Goal: Information Seeking & Learning: Learn about a topic

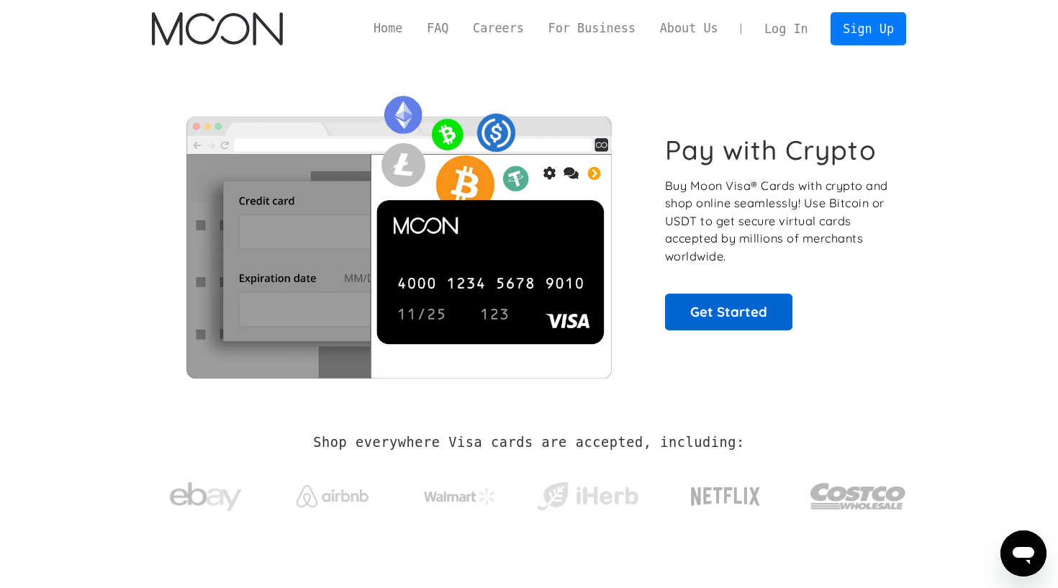
scroll to position [4, 0]
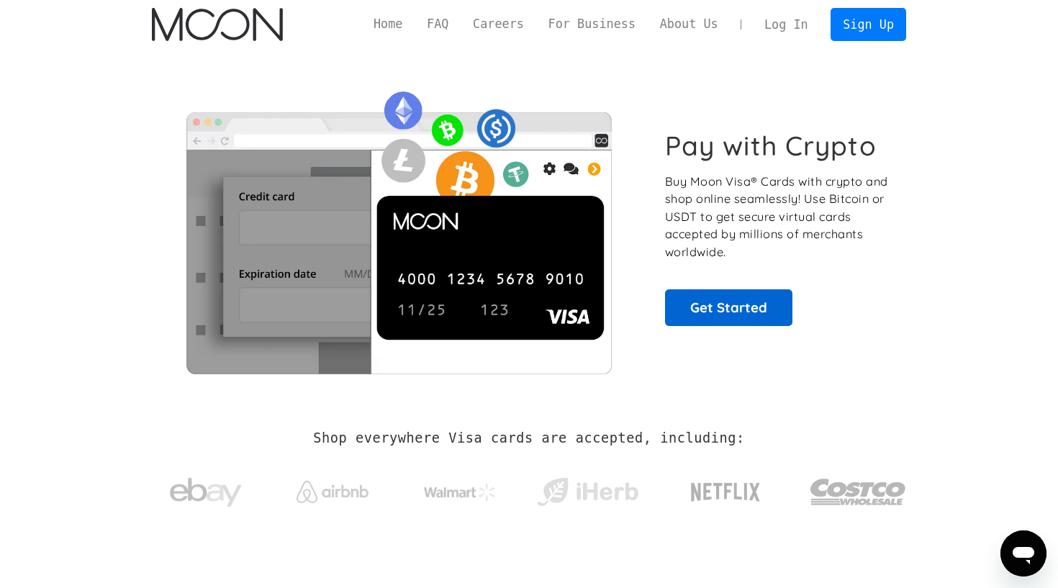
click at [725, 314] on link "Get Started" at bounding box center [728, 307] width 127 height 36
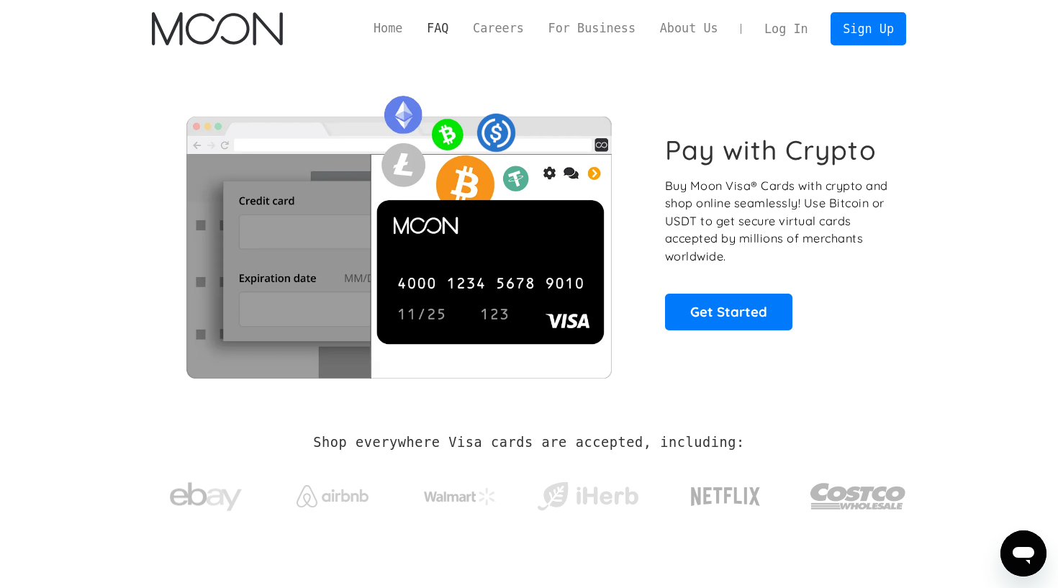
click at [437, 27] on link "FAQ" at bounding box center [437, 28] width 46 height 18
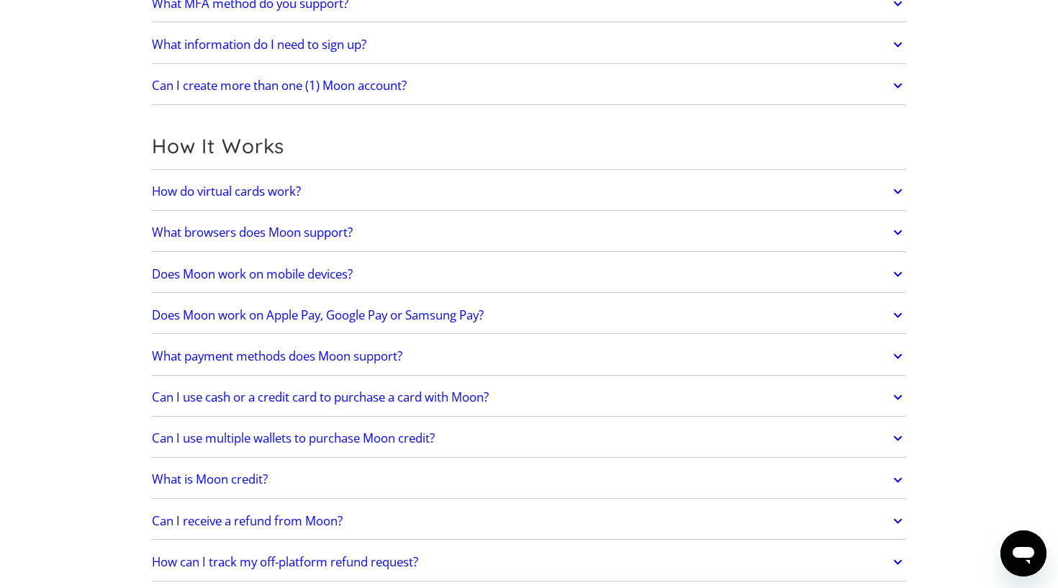
scroll to position [307, 0]
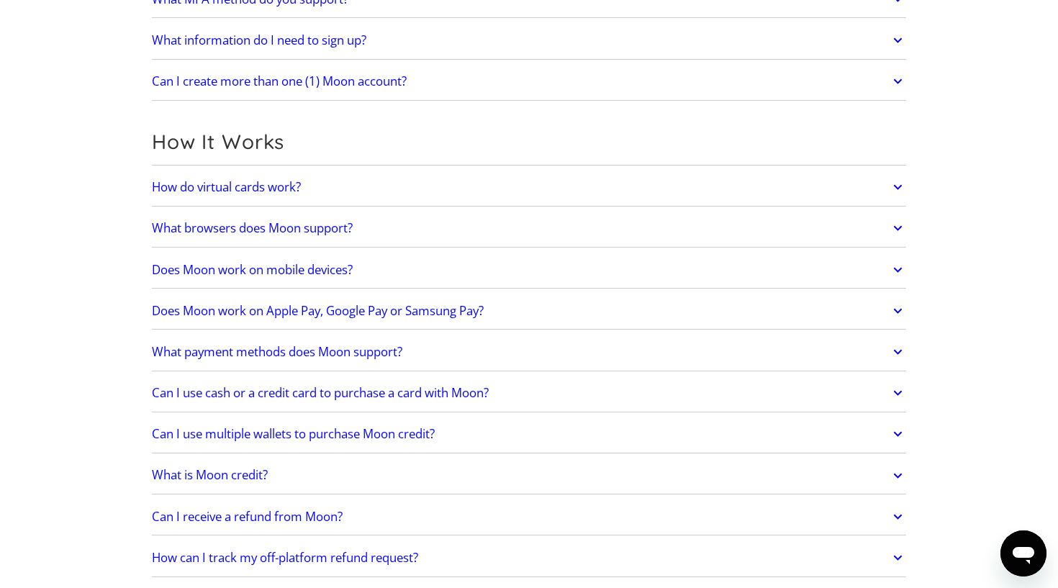
click at [899, 390] on icon at bounding box center [897, 393] width 17 height 26
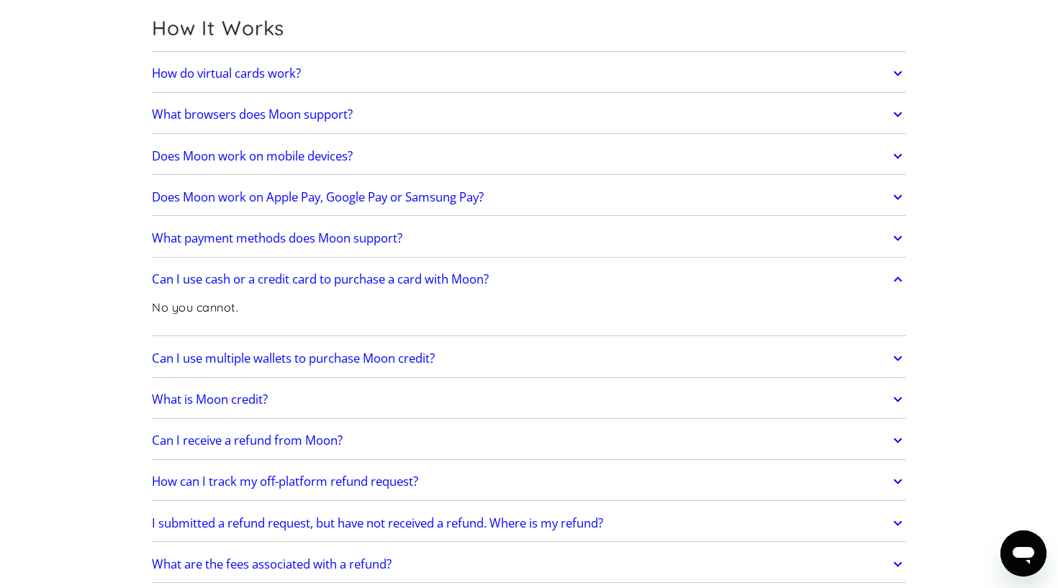
scroll to position [432, 0]
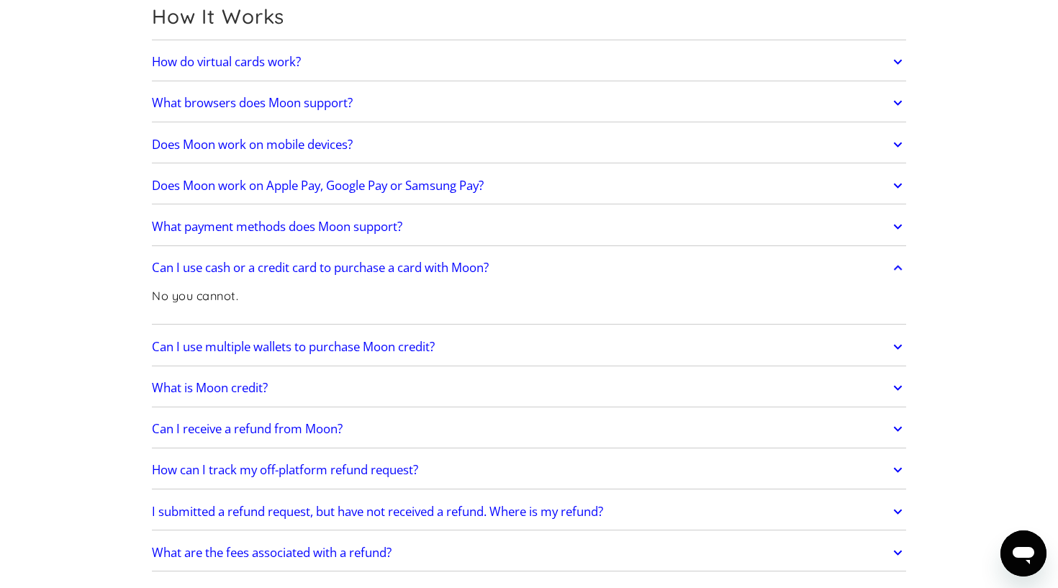
click at [777, 232] on link "What payment methods does Moon support?" at bounding box center [529, 227] width 754 height 30
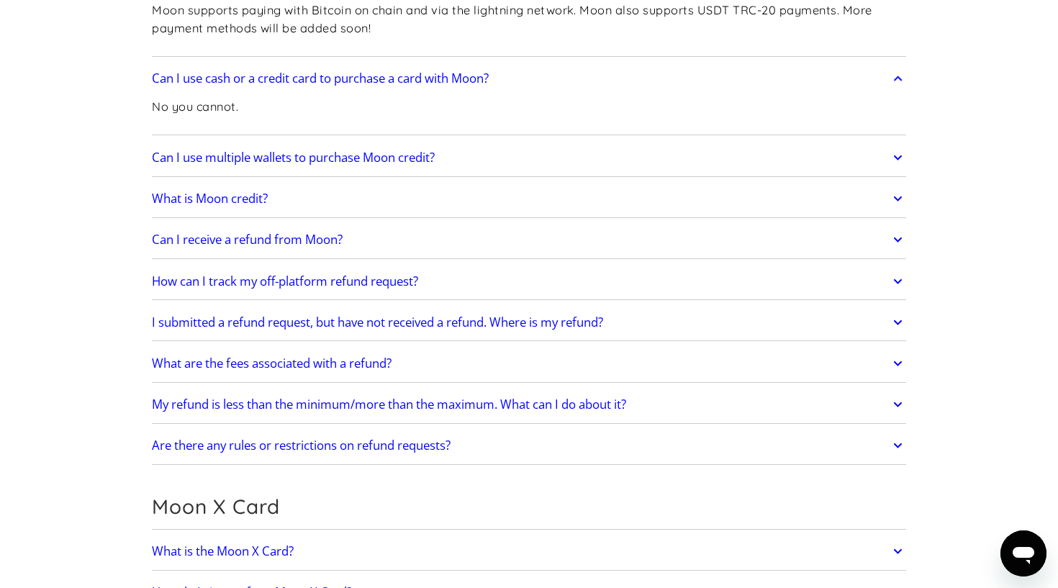
scroll to position [679, 0]
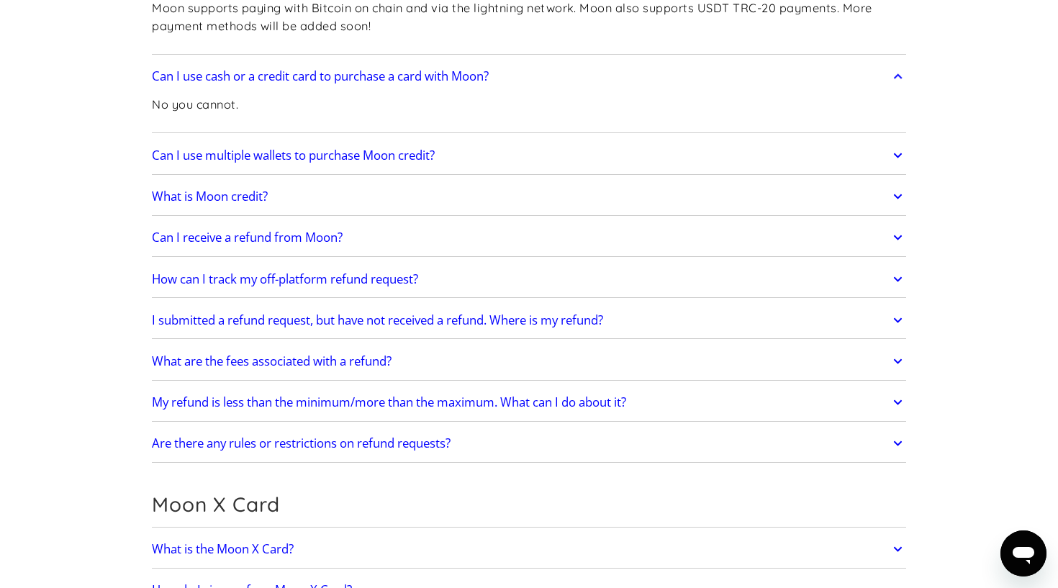
click at [543, 189] on link "What is Moon credit?" at bounding box center [529, 196] width 754 height 30
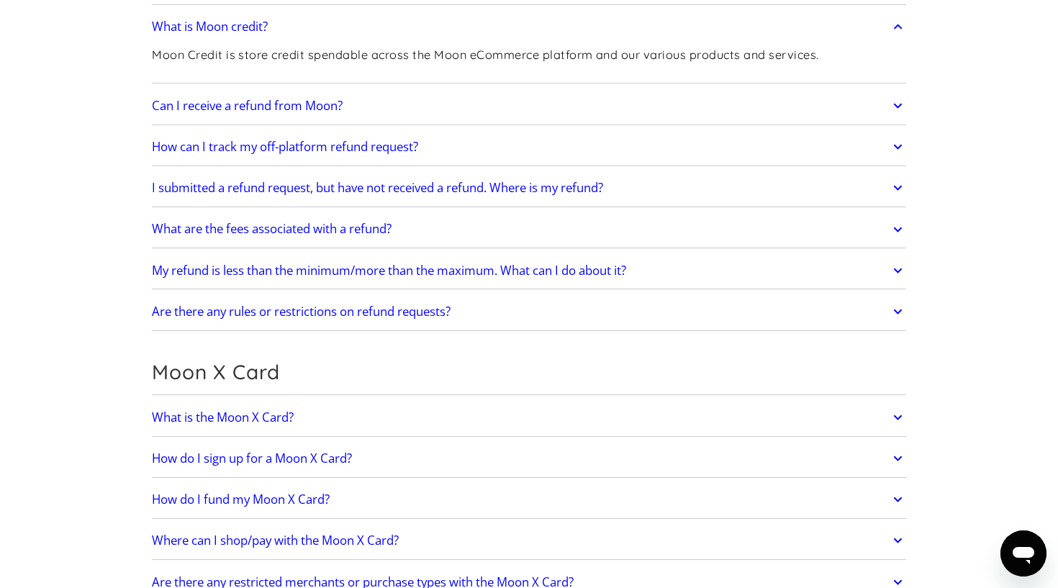
scroll to position [860, 0]
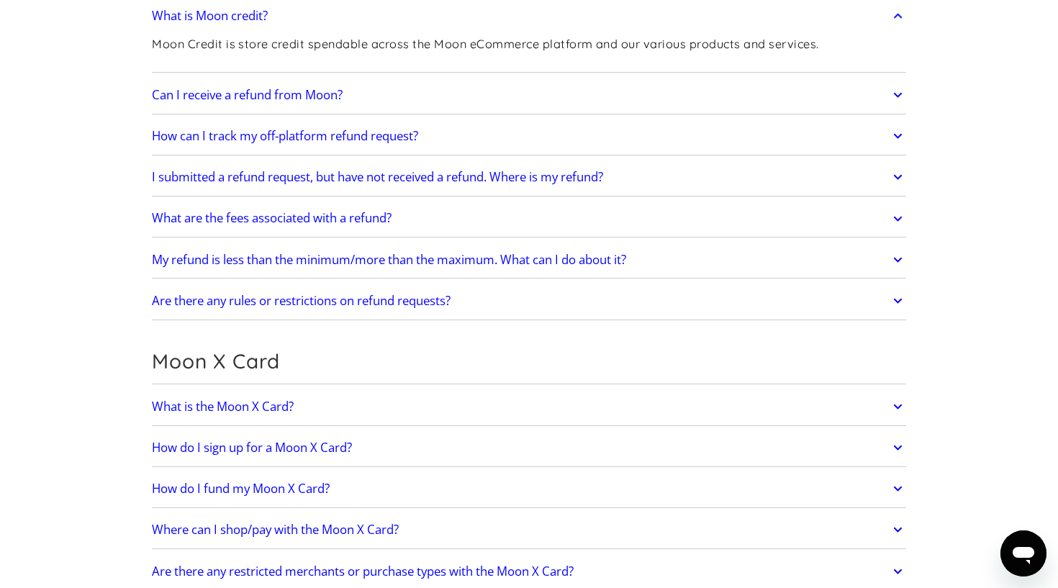
click at [656, 406] on link "What is the Moon X Card?" at bounding box center [529, 406] width 754 height 30
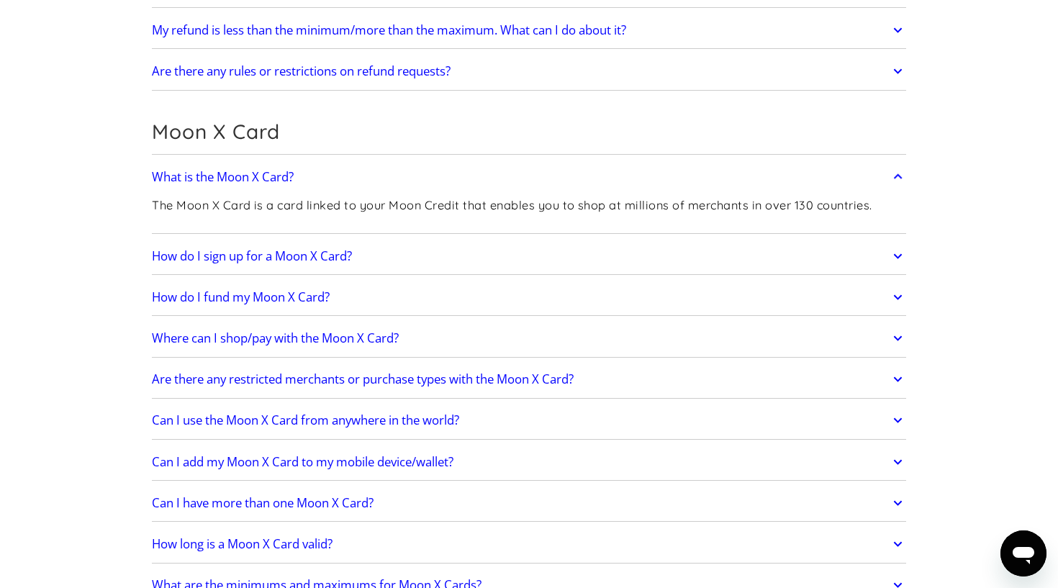
scroll to position [1090, 0]
click at [529, 259] on link "How do I sign up for a Moon X Card?" at bounding box center [529, 255] width 754 height 30
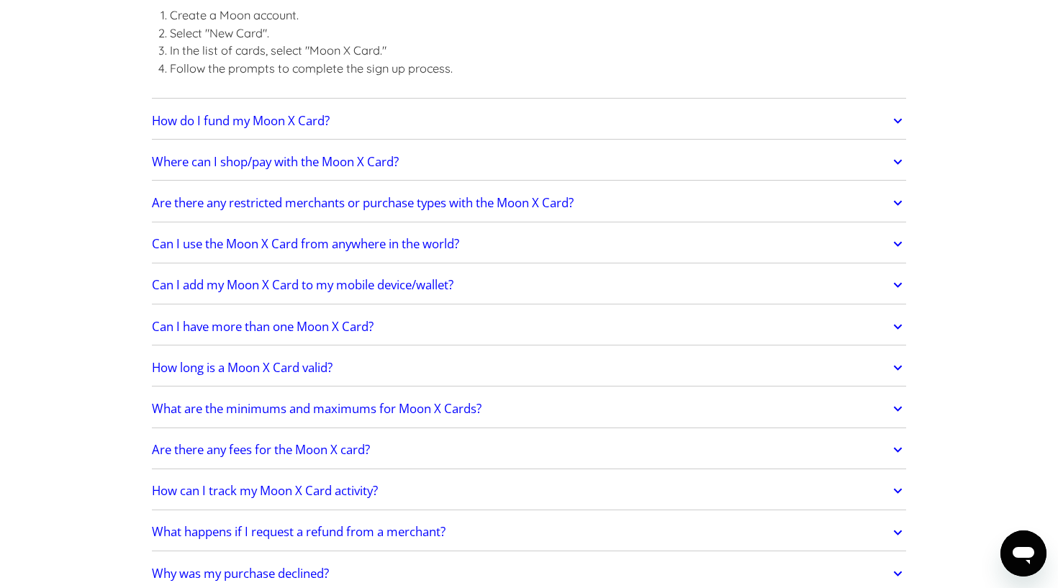
scroll to position [1386, 0]
click at [531, 396] on link "What are the minimums and maximums for Moon X Cards?" at bounding box center [529, 407] width 754 height 30
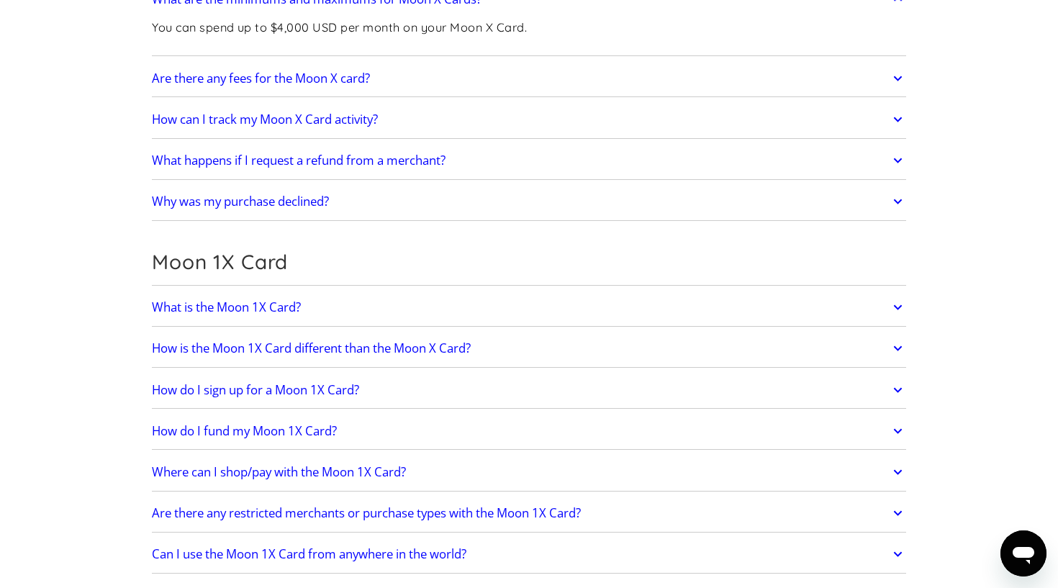
scroll to position [1794, 0]
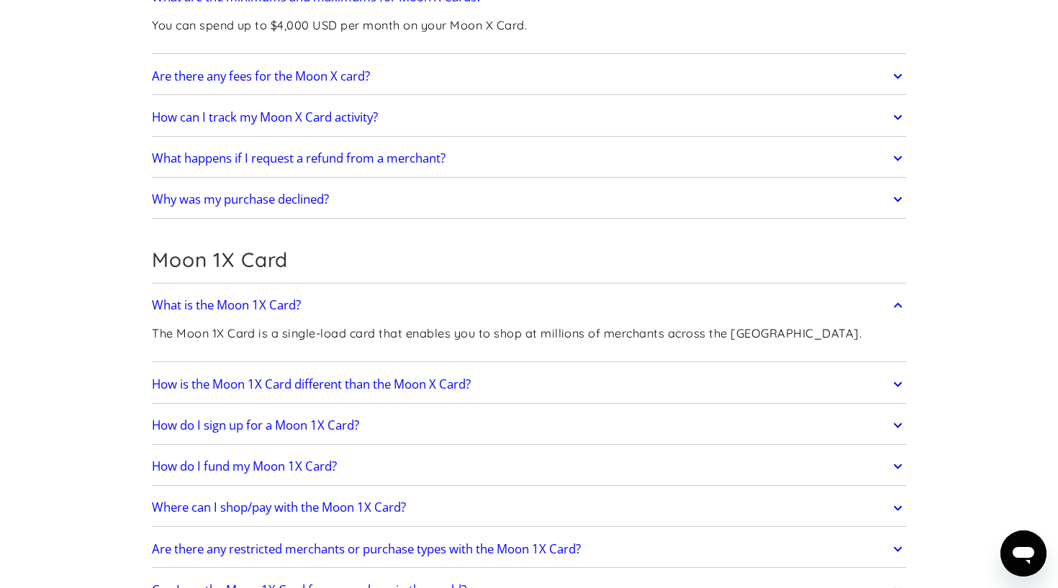
click at [546, 390] on link "How is the Moon 1X Card different than the Moon X Card?" at bounding box center [529, 384] width 754 height 30
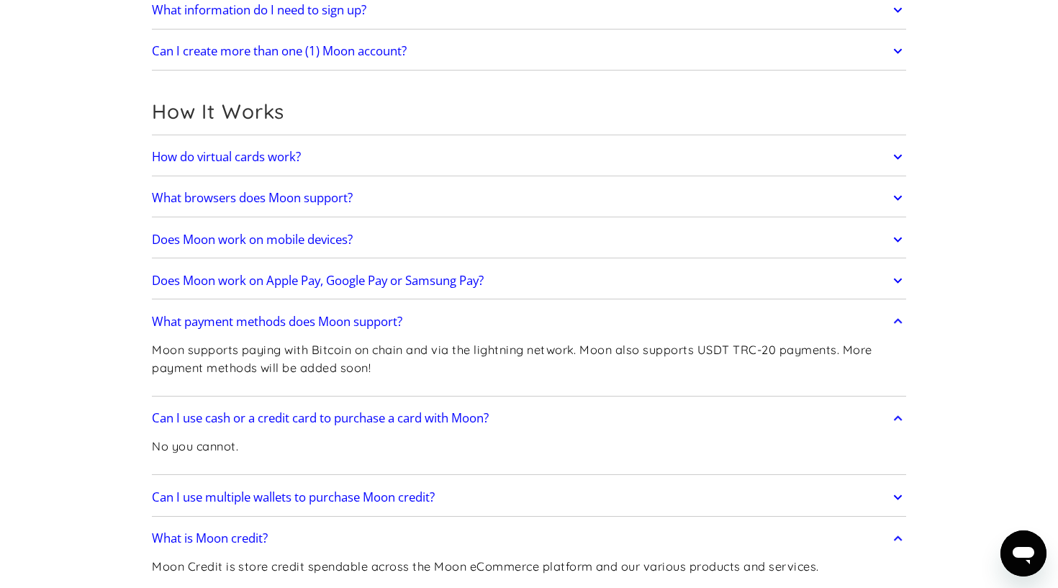
scroll to position [337, 0]
click at [430, 234] on link "Does Moon work on mobile devices?" at bounding box center [529, 239] width 754 height 30
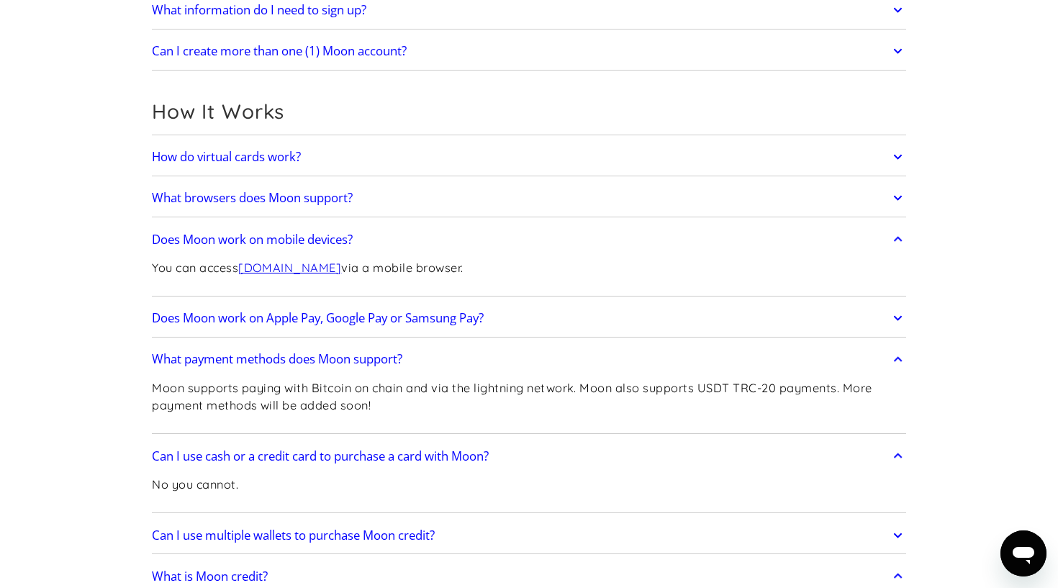
click at [449, 157] on link "How do virtual cards work?" at bounding box center [529, 157] width 754 height 30
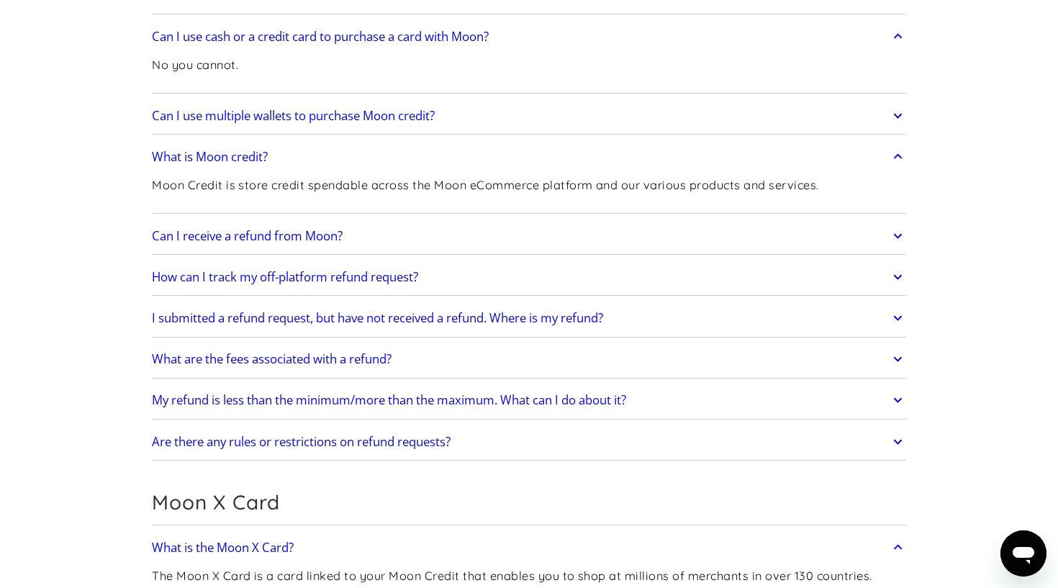
scroll to position [814, 0]
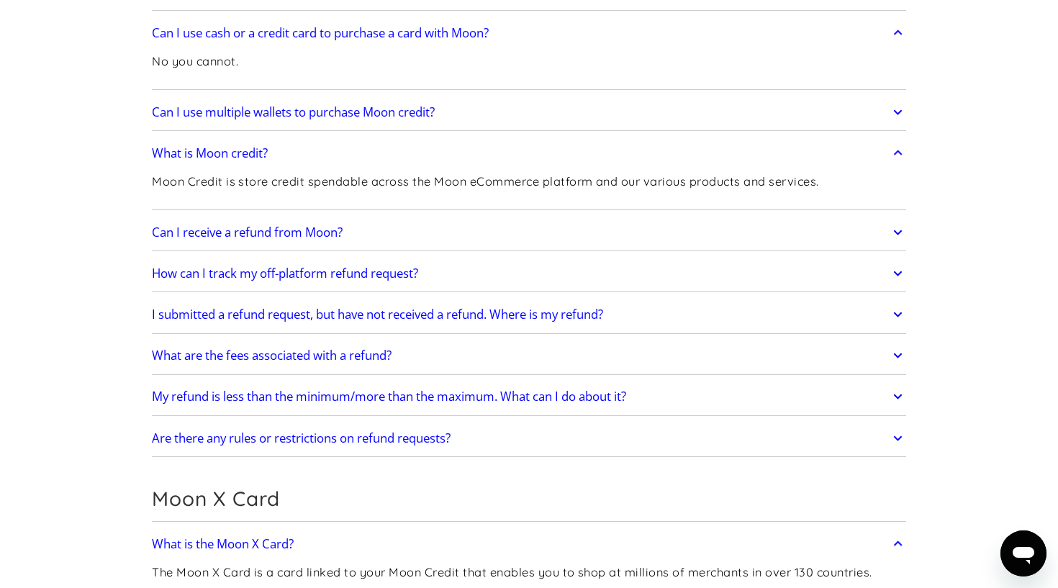
click at [500, 360] on link "What are the fees associated with a refund?" at bounding box center [529, 355] width 754 height 30
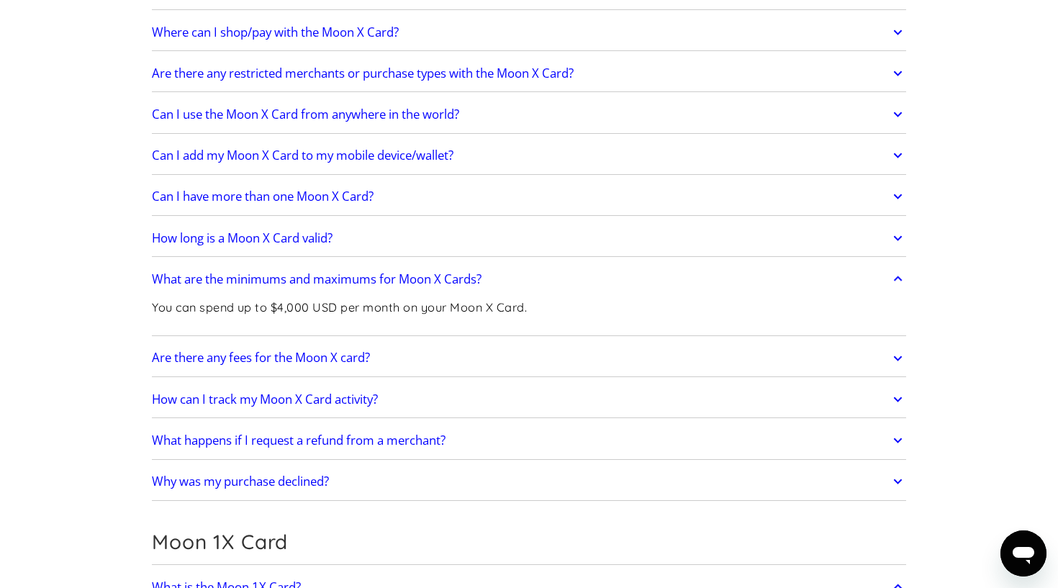
scroll to position [1719, 0]
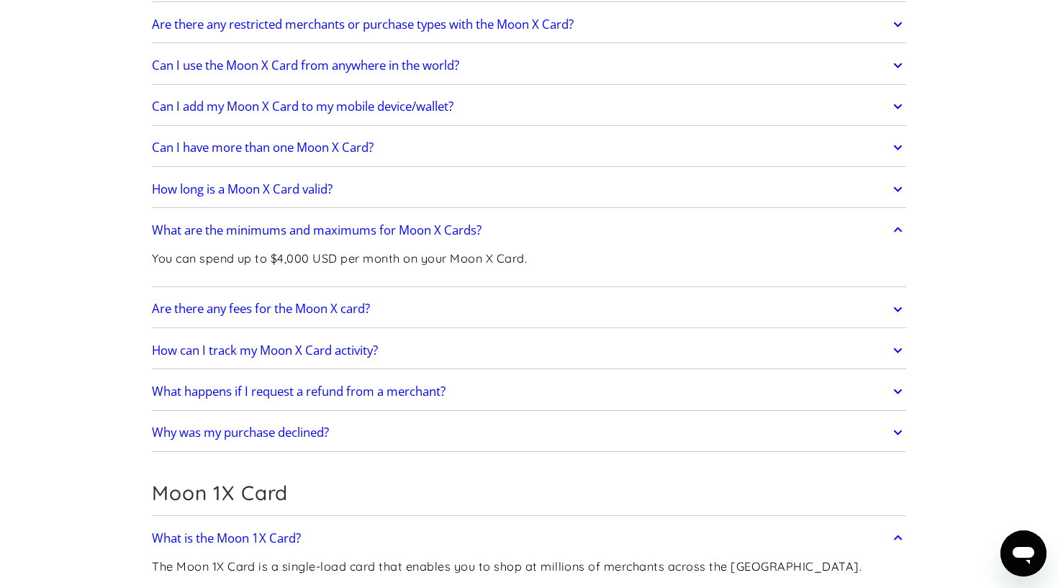
click at [498, 306] on link "Are there any fees for the Moon X card?" at bounding box center [529, 309] width 754 height 30
